Goal: Task Accomplishment & Management: Manage account settings

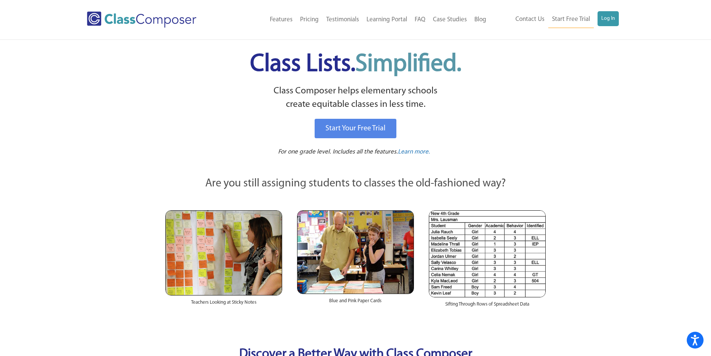
click at [610, 10] on div "Menu Home Old Features Pricing Testimonials Learning Portal FAQ Case Studies Bl…" at bounding box center [355, 19] width 537 height 39
click at [611, 18] on link "Log In" at bounding box center [607, 18] width 21 height 15
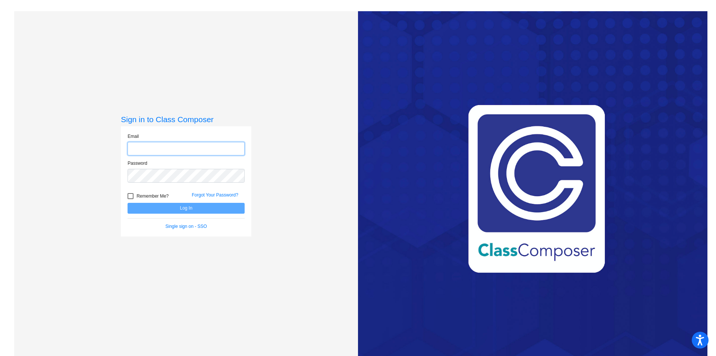
click at [137, 149] on input "email" at bounding box center [186, 149] width 117 height 14
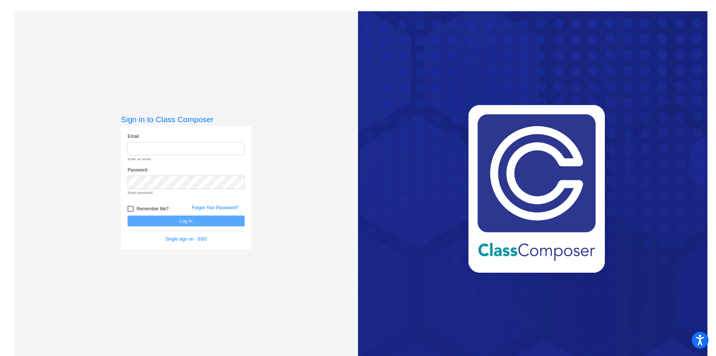
click at [185, 117] on h3 "Sign in to Class Composer" at bounding box center [186, 119] width 131 height 9
click at [189, 235] on form "Email Enter an email. Password Enter password. Remember Me? Forgot Your Passwor…" at bounding box center [186, 188] width 117 height 110
click at [189, 237] on link "Single sign on - SSO" at bounding box center [186, 238] width 41 height 5
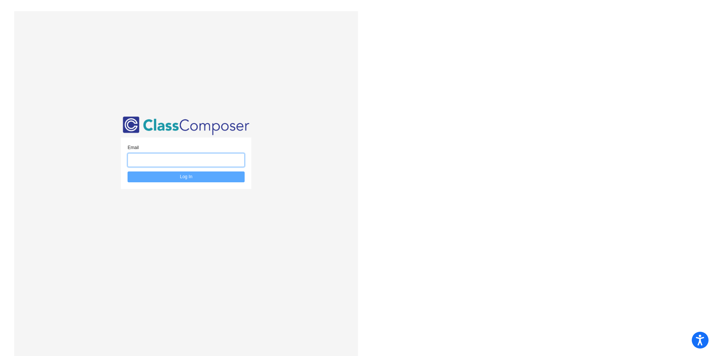
click at [153, 161] on input "email" at bounding box center [186, 160] width 117 height 14
type input "[EMAIL_ADDRESS][PERSON_NAME][DOMAIN_NAME]"
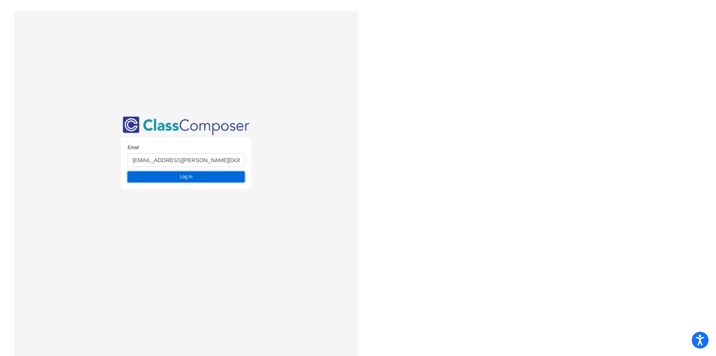
click at [172, 172] on button "Log In" at bounding box center [186, 176] width 117 height 11
click at [168, 121] on img at bounding box center [186, 126] width 131 height 22
